Goal: Check status

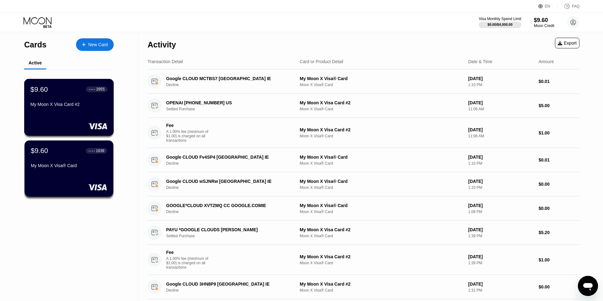
click at [76, 96] on div "$9.60 ● ● ● ● 2955 My Moon X Visa Card #2" at bounding box center [68, 97] width 77 height 24
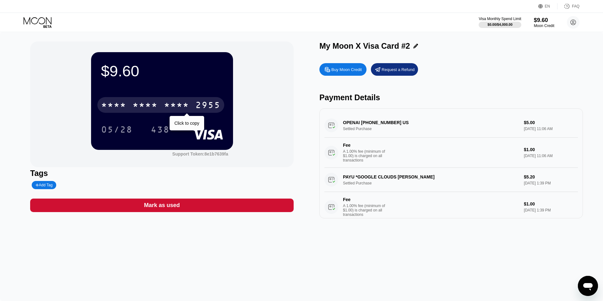
click at [131, 108] on div "* * * * * * * * * * * * 2955" at bounding box center [160, 105] width 127 height 16
click at [201, 100] on div "[CREDIT_CARD_NUMBER]" at bounding box center [160, 105] width 127 height 16
